Goal: Check status: Check status

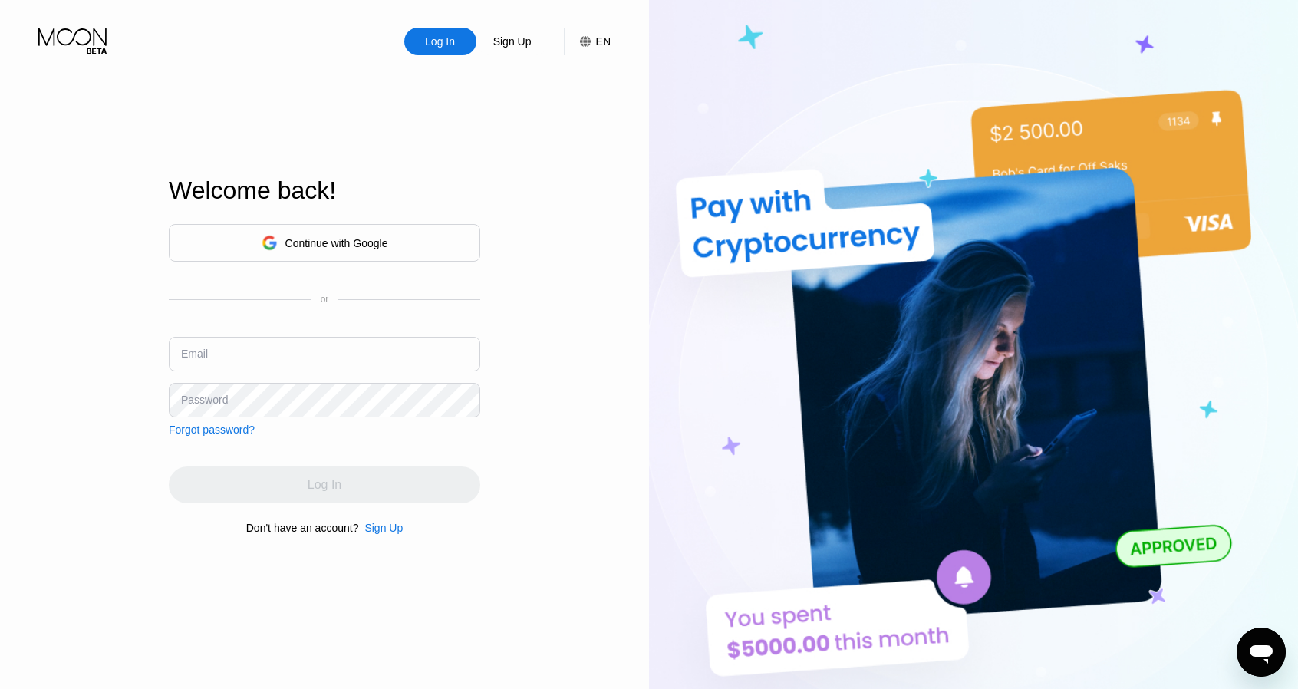
click at [288, 245] on div "Continue with Google" at bounding box center [336, 243] width 103 height 12
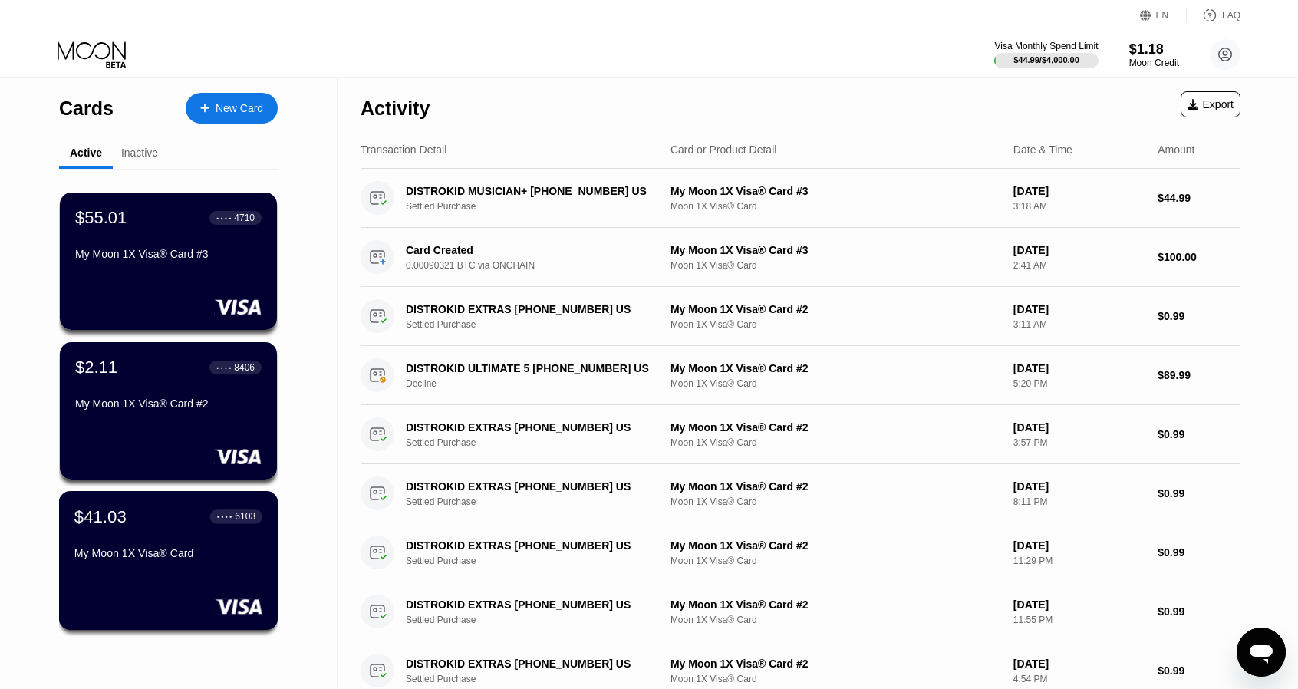
click at [164, 536] on div "$41.03 ● ● ● ● 6103 My Moon 1X Visa® Card" at bounding box center [168, 535] width 188 height 59
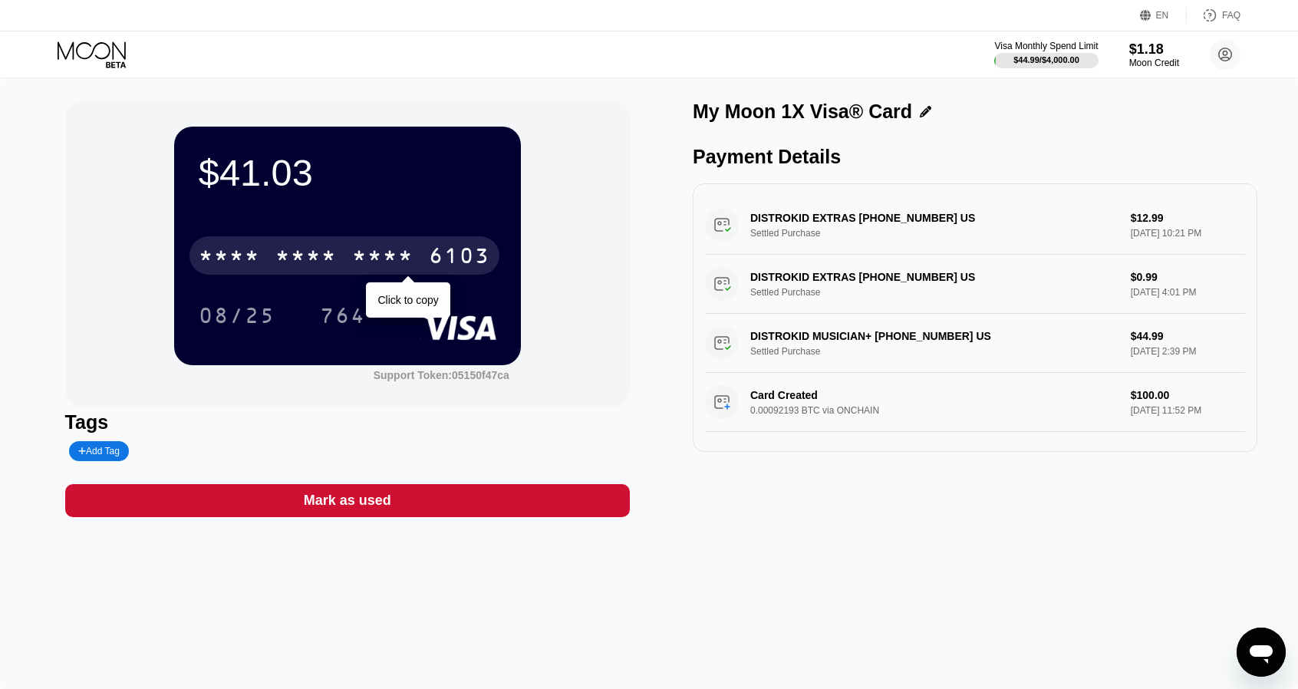
click at [400, 254] on div "* * * *" at bounding box center [382, 257] width 61 height 25
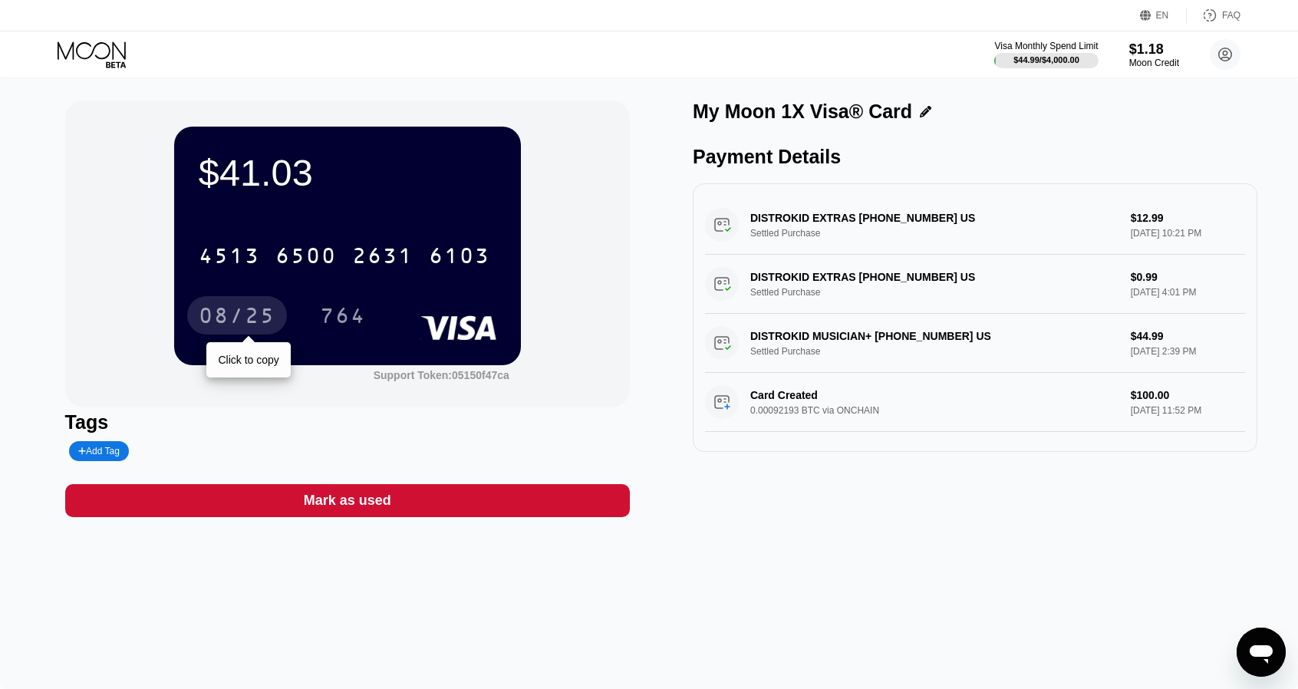
click at [251, 318] on div "08/25" at bounding box center [237, 317] width 77 height 25
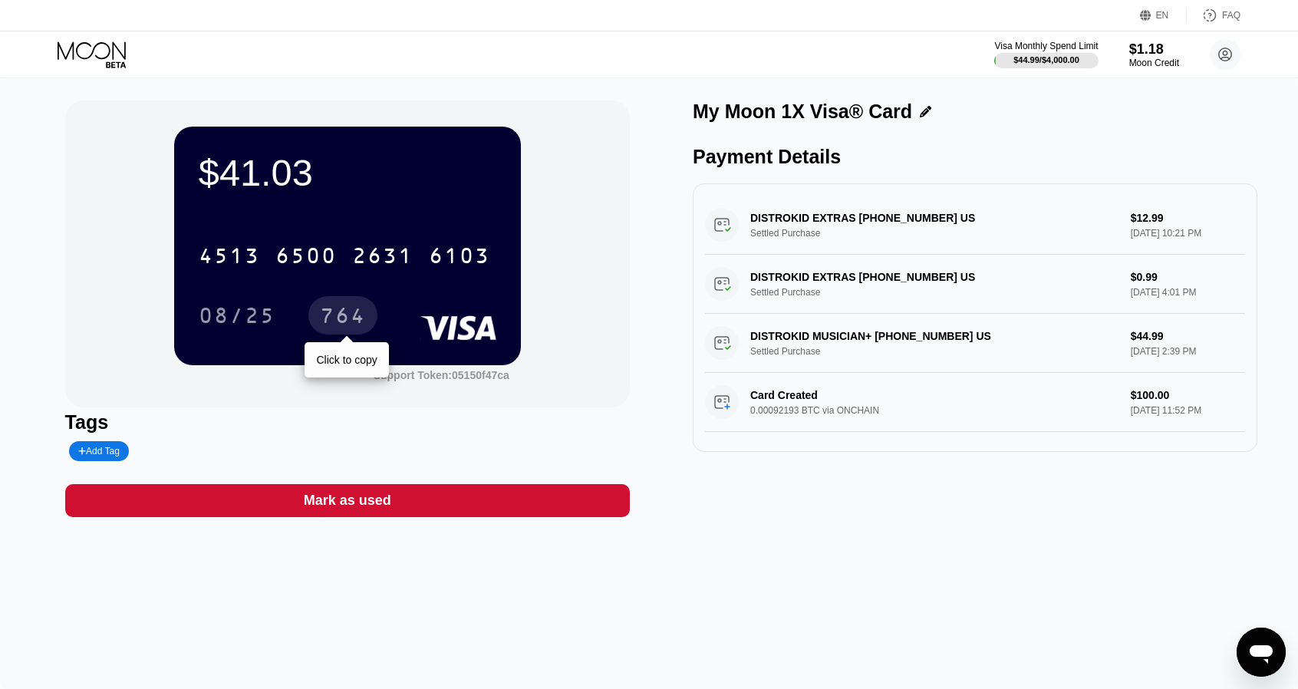
click at [342, 320] on div "764" at bounding box center [343, 317] width 46 height 25
